Goal: Task Accomplishment & Management: Manage account settings

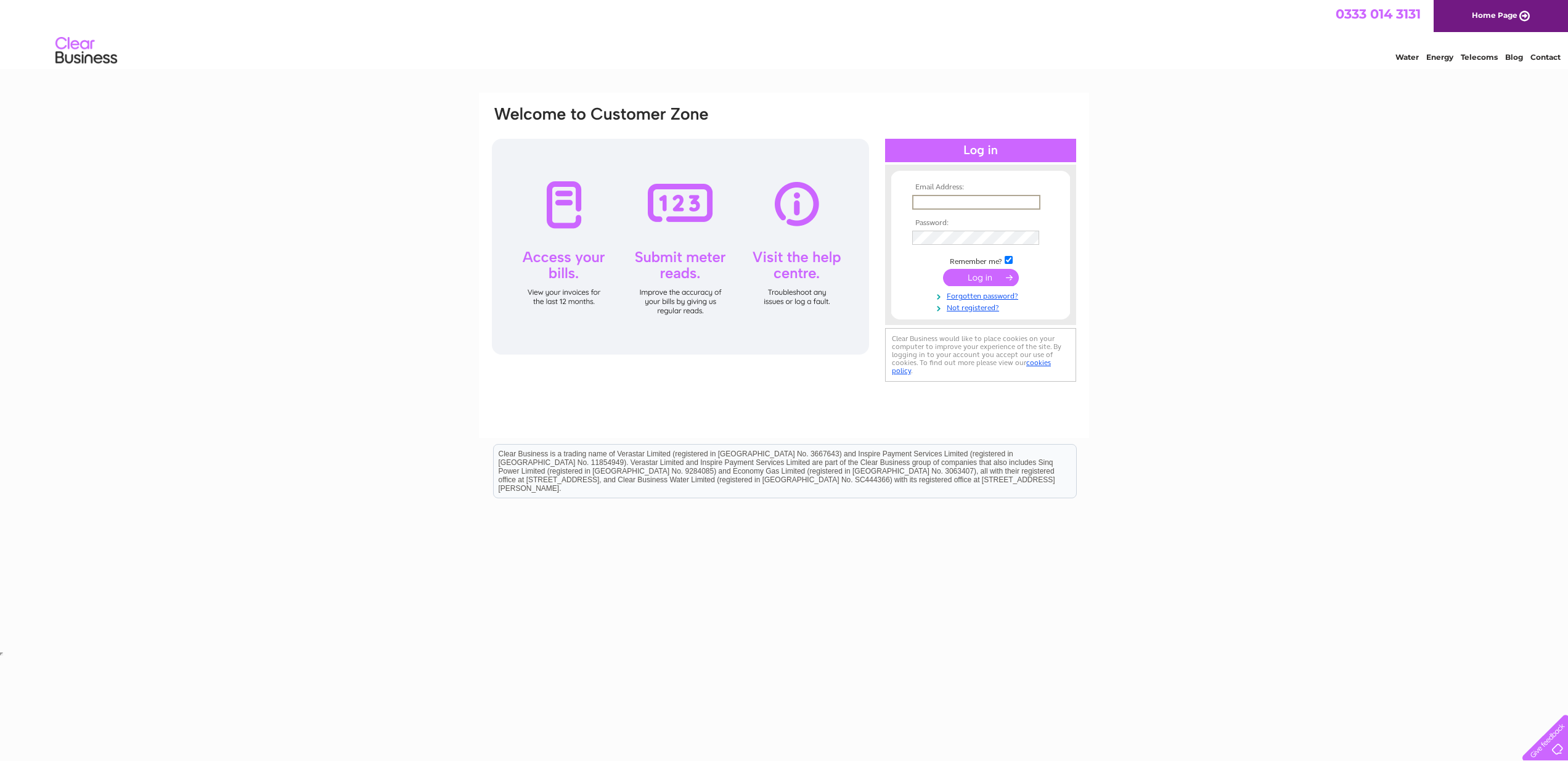
type input "jeanmoralee@outlook.com"
click at [989, 276] on input "submit" at bounding box center [981, 276] width 76 height 17
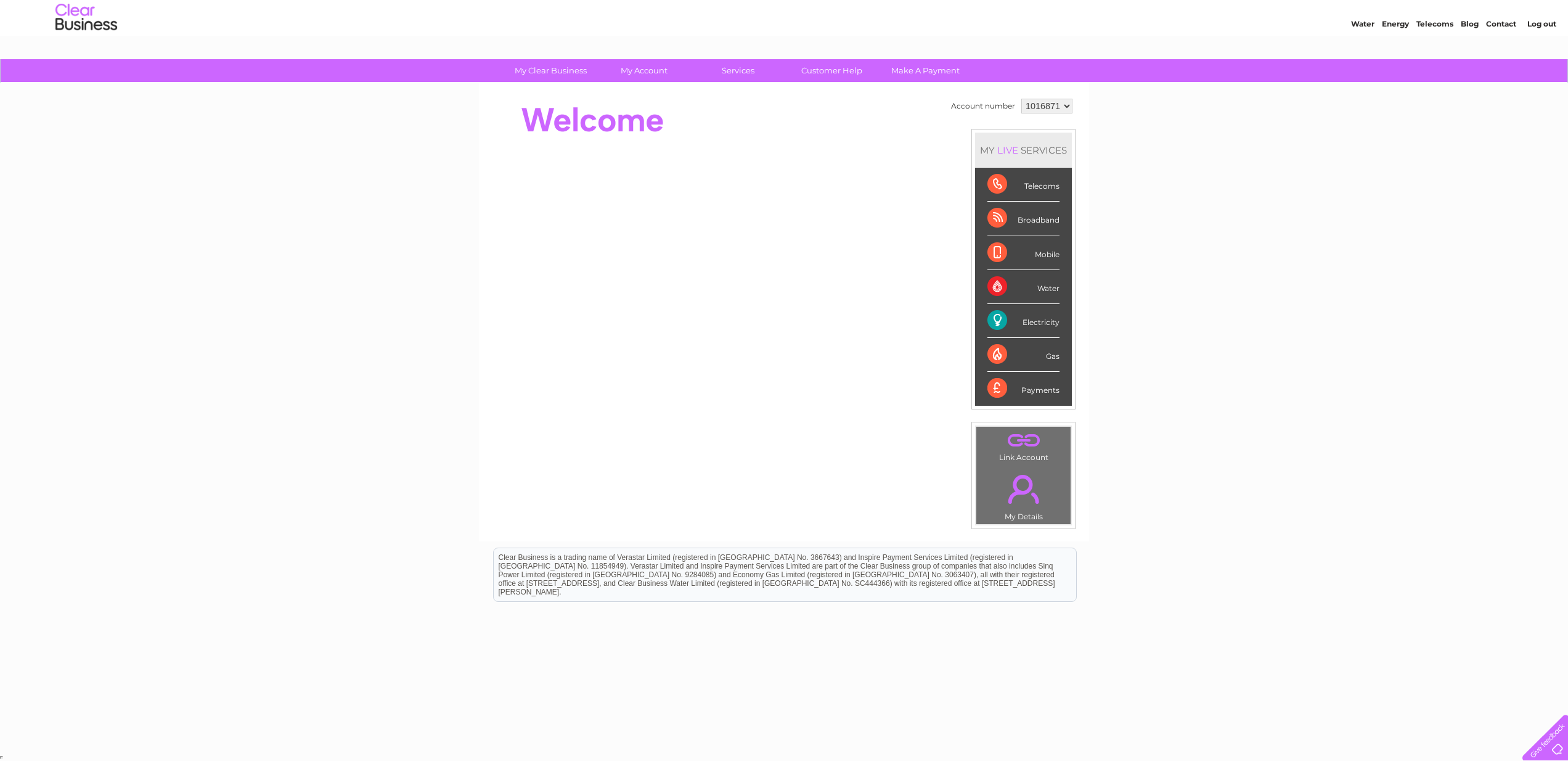
scroll to position [33, 0]
click at [1009, 150] on div "LIVE" at bounding box center [1008, 150] width 26 height 11
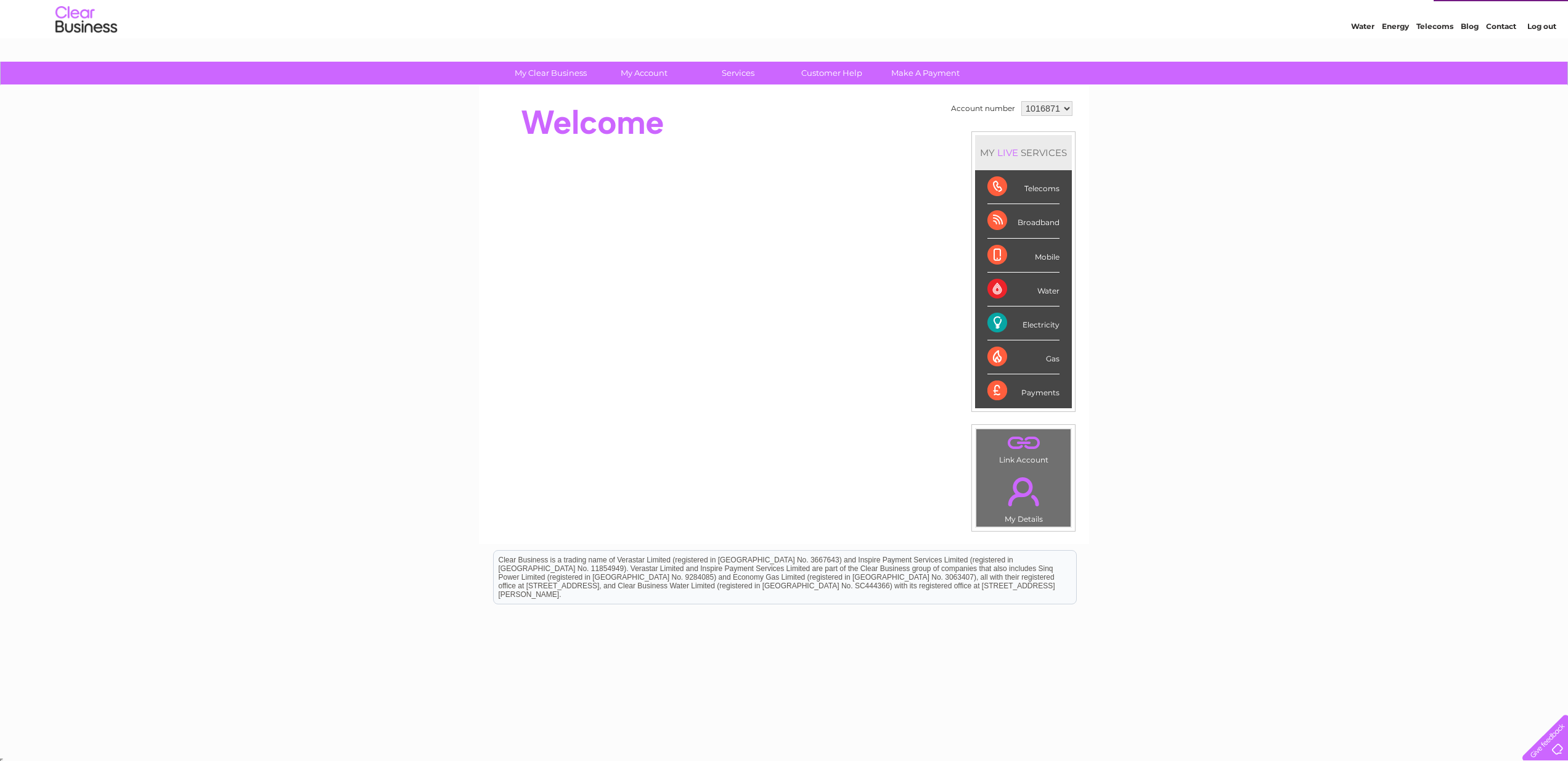
scroll to position [33, 1]
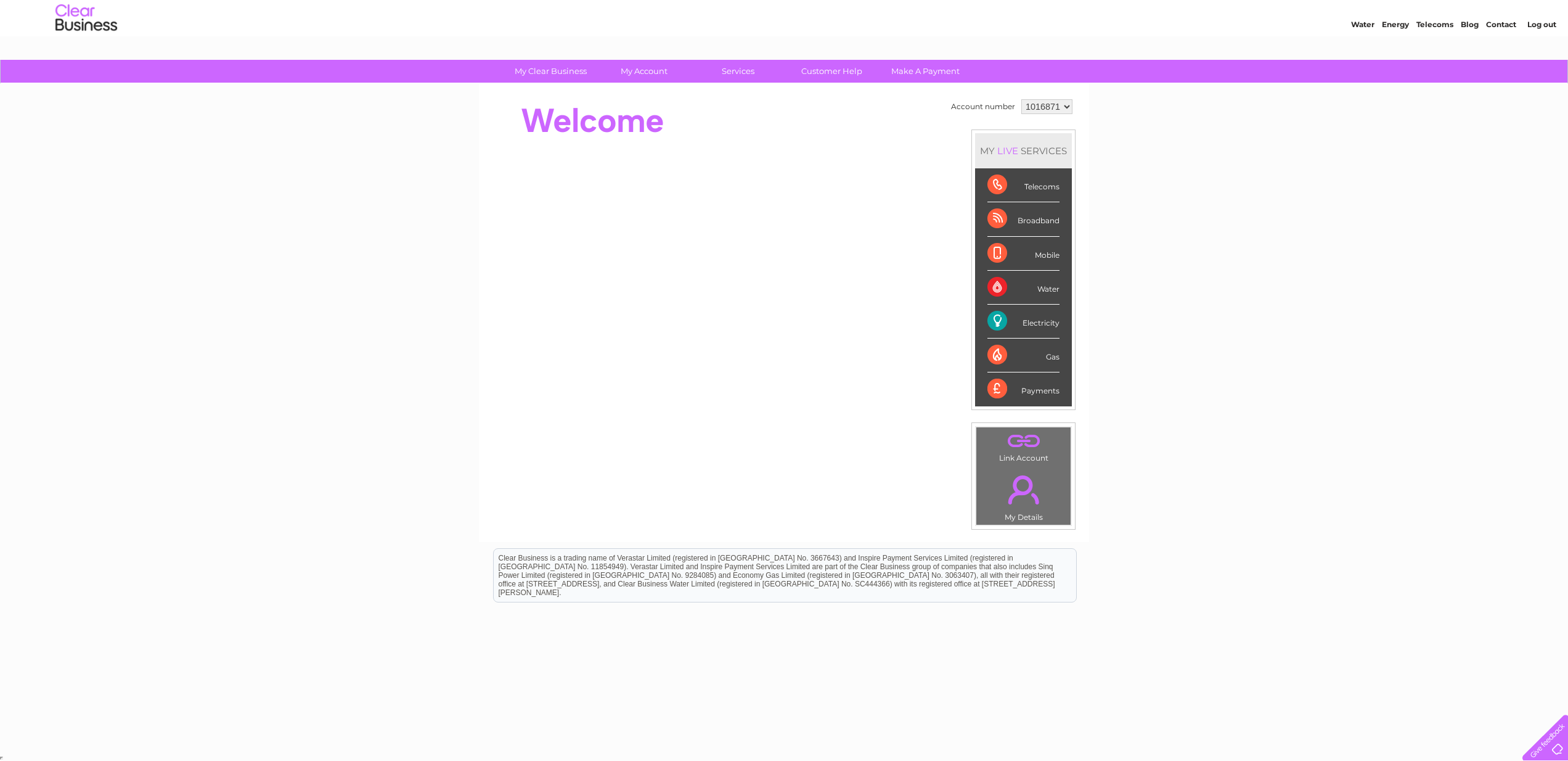
click at [1009, 150] on div "LIVE" at bounding box center [1008, 150] width 26 height 11
click at [652, 95] on link "Bills and Payments" at bounding box center [648, 95] width 101 height 25
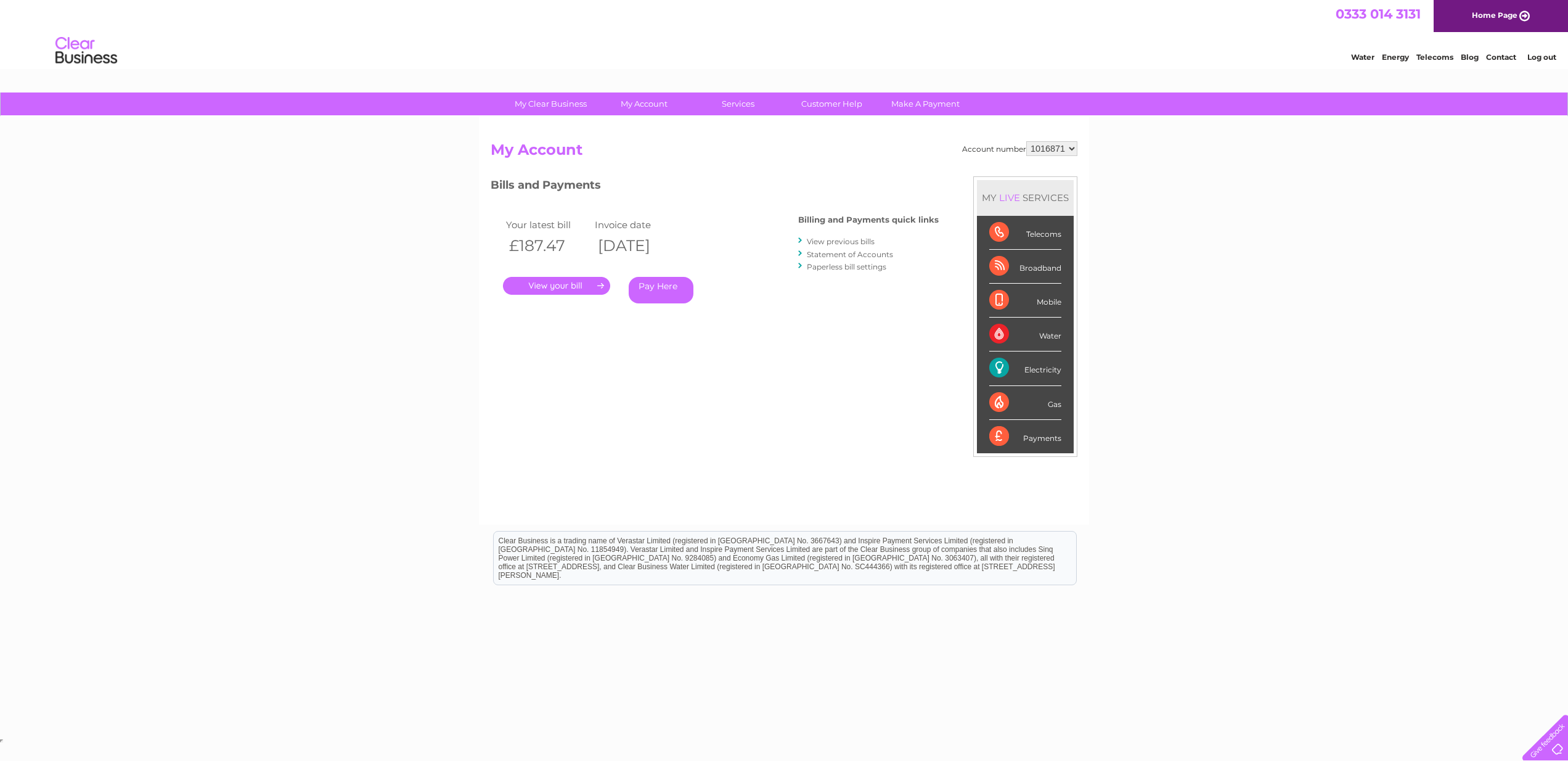
click at [601, 283] on link "." at bounding box center [556, 285] width 107 height 18
